Goal: Navigation & Orientation: Understand site structure

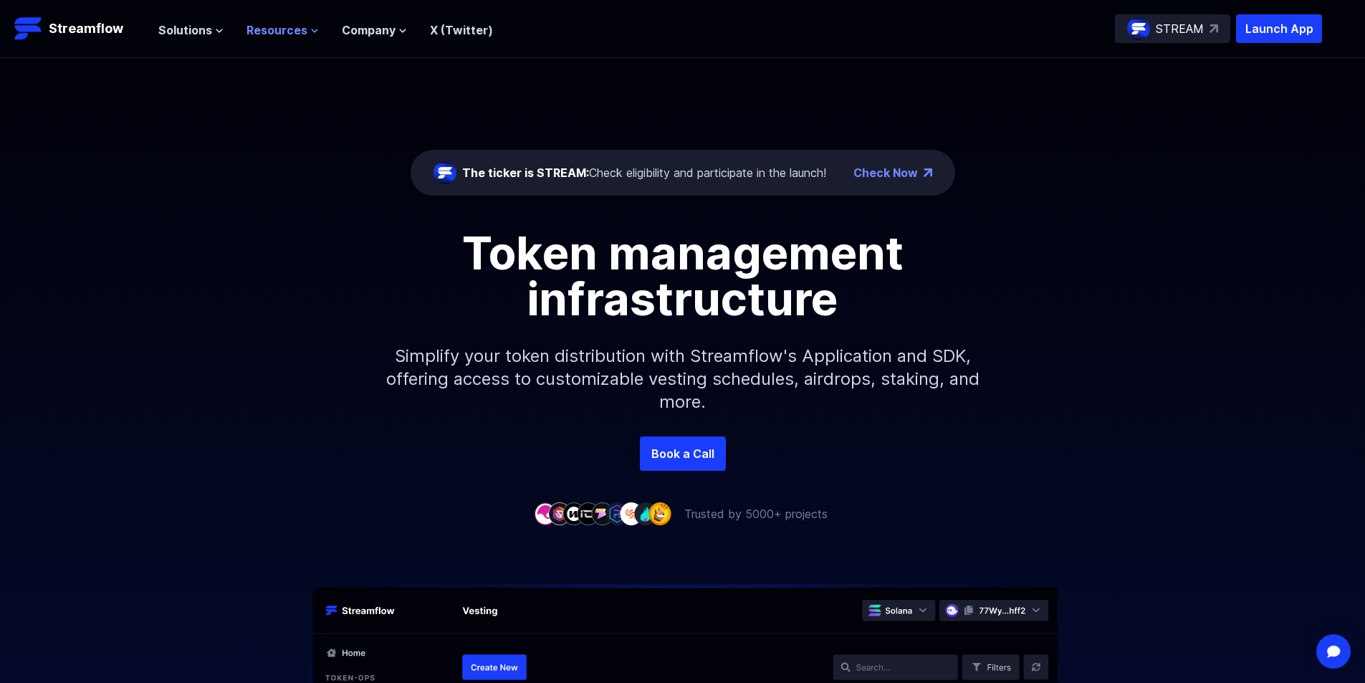
click at [294, 29] on span "Resources" at bounding box center [276, 29] width 61 height 17
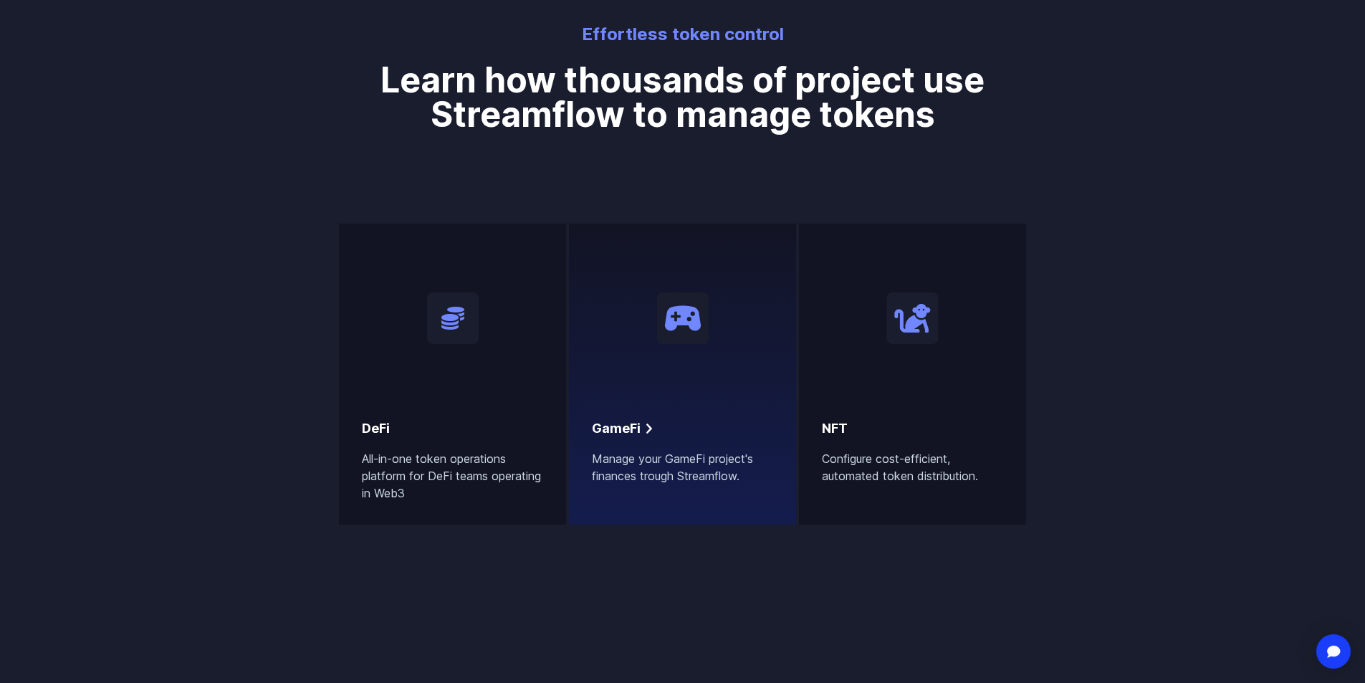
scroll to position [716, 0]
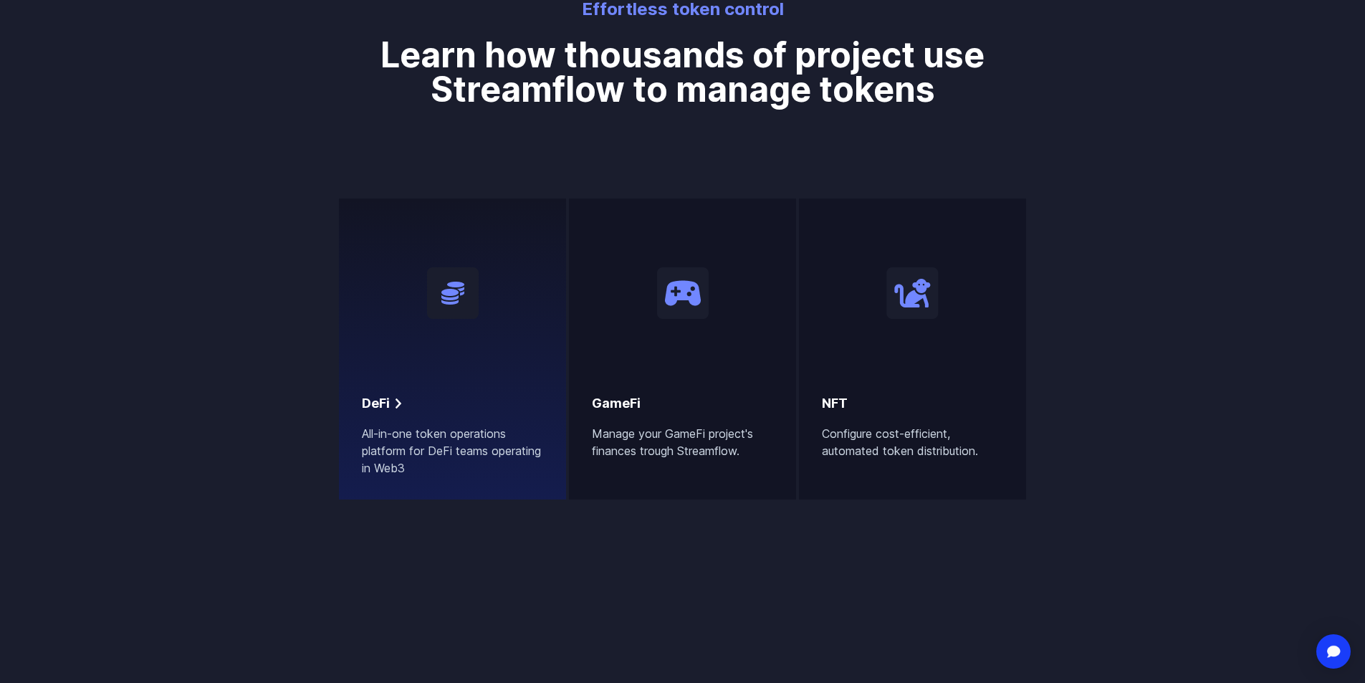
click at [416, 421] on div "DeFi All-in-one token operations platform for DeFi teams operating in Web3" at bounding box center [452, 434] width 181 height 83
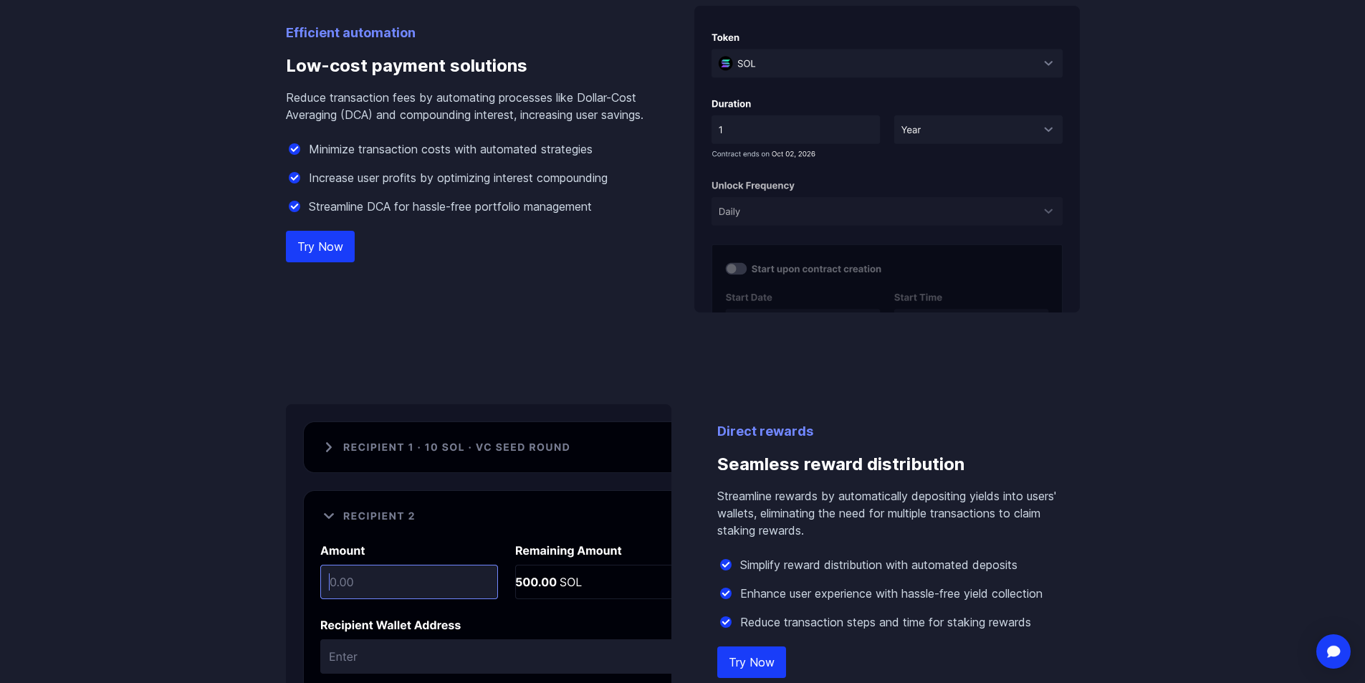
scroll to position [501, 0]
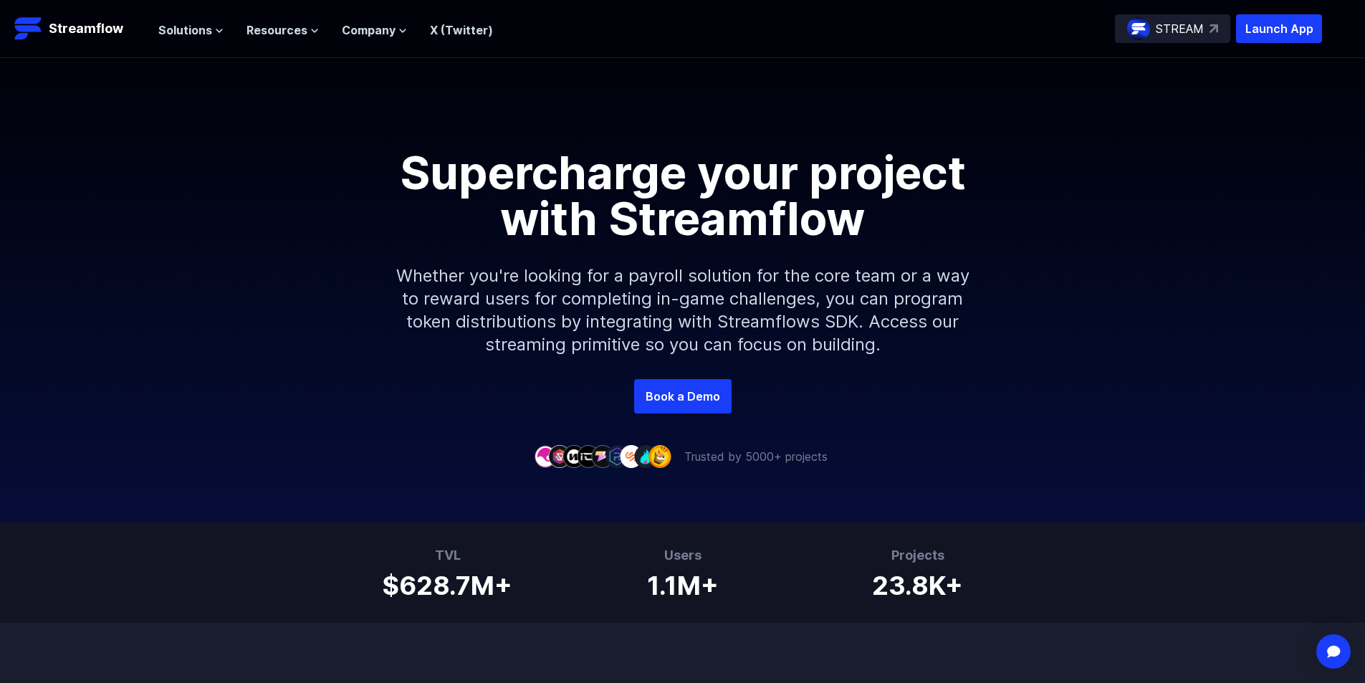
click at [208, 39] on div "Solutions Overview Streamflow features an all-in-one token distribution platfor…" at bounding box center [325, 28] width 335 height 29
click at [203, 31] on span "Solutions" at bounding box center [185, 29] width 54 height 17
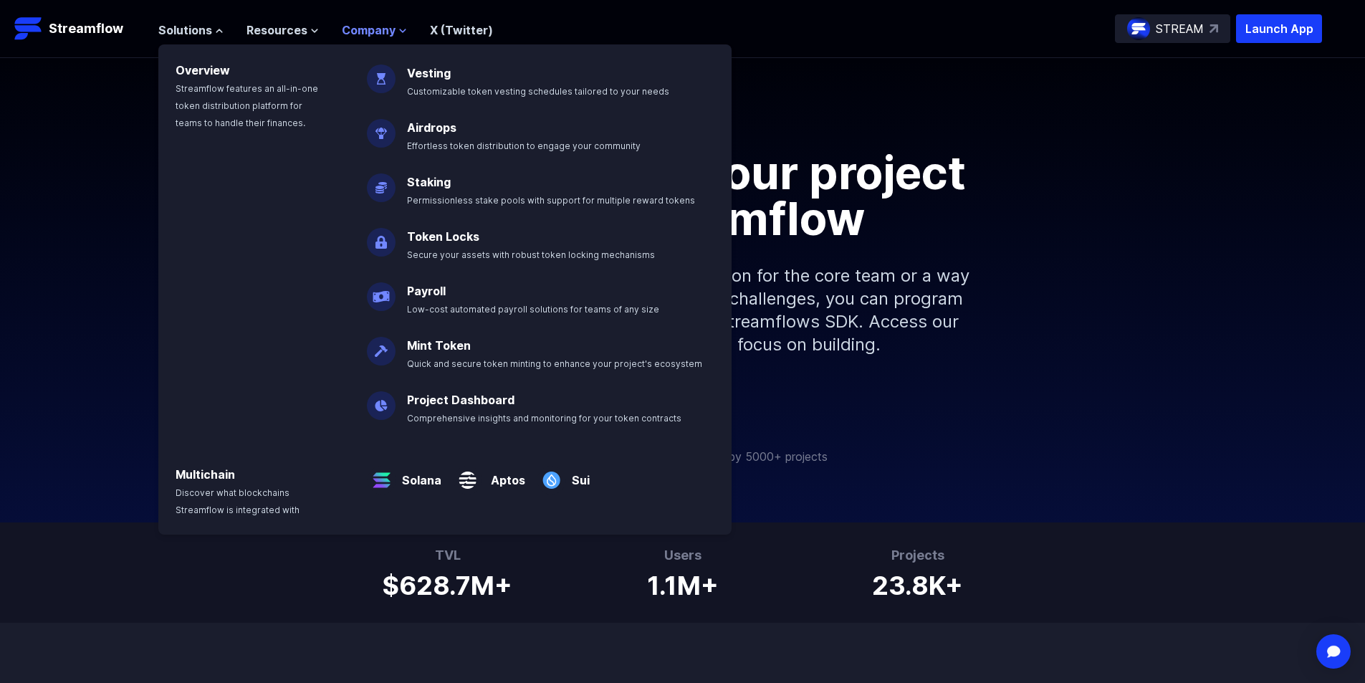
click at [342, 34] on span "Company" at bounding box center [369, 29] width 54 height 17
